Goal: Navigation & Orientation: Find specific page/section

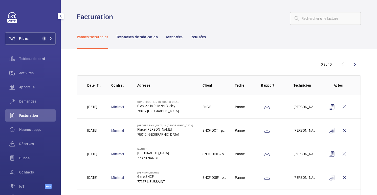
scroll to position [22, 0]
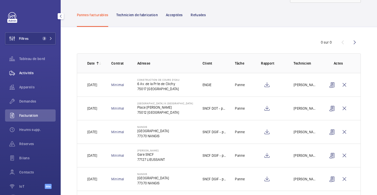
click at [26, 75] on span "Activités" at bounding box center [37, 72] width 36 height 5
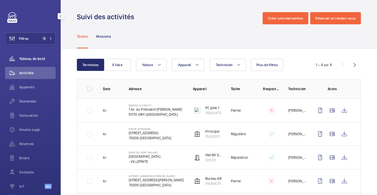
click at [35, 58] on font "Tableau de bord" at bounding box center [32, 59] width 26 height 4
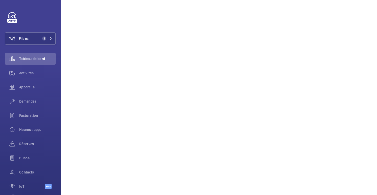
scroll to position [75, 0]
click at [26, 86] on font "Appareils" at bounding box center [26, 87] width 15 height 4
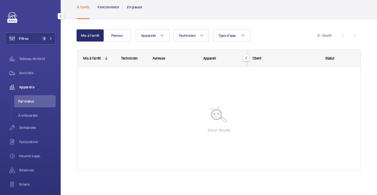
scroll to position [27, 0]
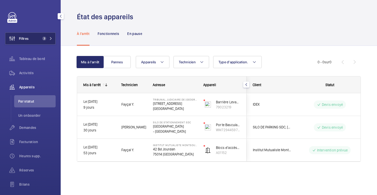
click at [51, 38] on mat-icon at bounding box center [50, 38] width 3 height 3
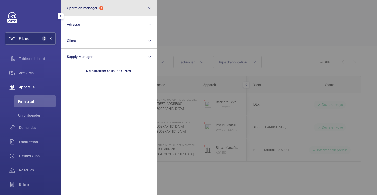
click at [107, 9] on button "Operation manager 1" at bounding box center [109, 8] width 96 height 16
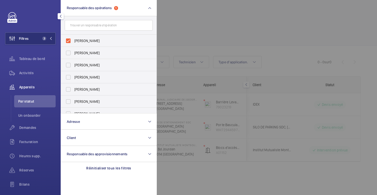
click at [190, 17] on div at bounding box center [345, 97] width 377 height 195
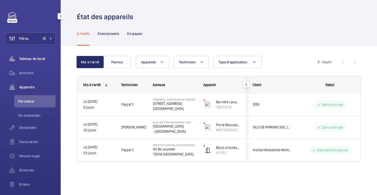
click at [20, 63] on div "Tableau de bord" at bounding box center [30, 59] width 51 height 12
